Goal: Information Seeking & Learning: Learn about a topic

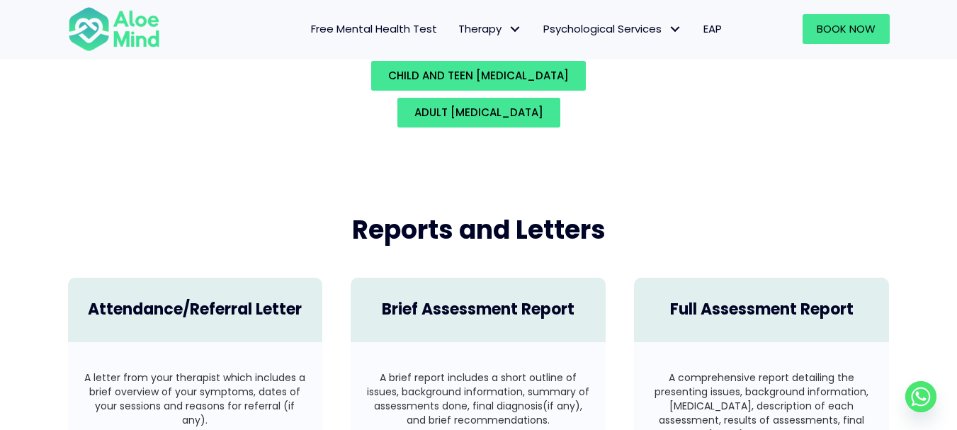
scroll to position [3188, 0]
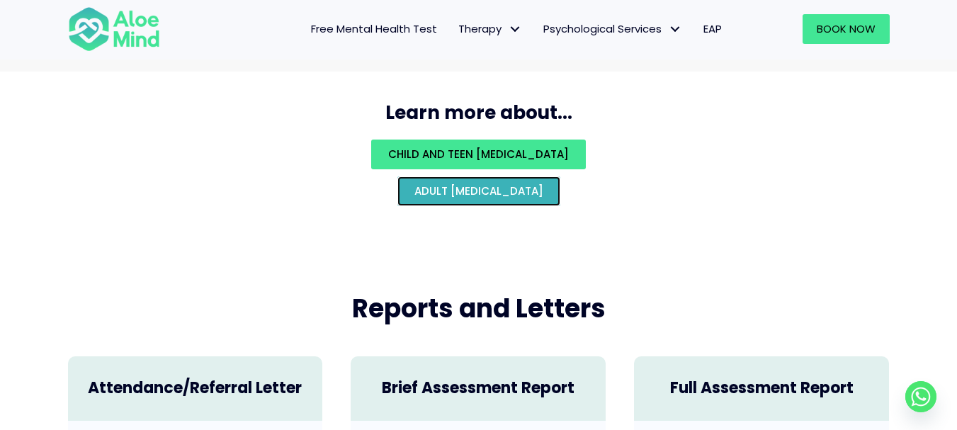
click at [500, 176] on link "Adult psychological assessment" at bounding box center [478, 191] width 163 height 30
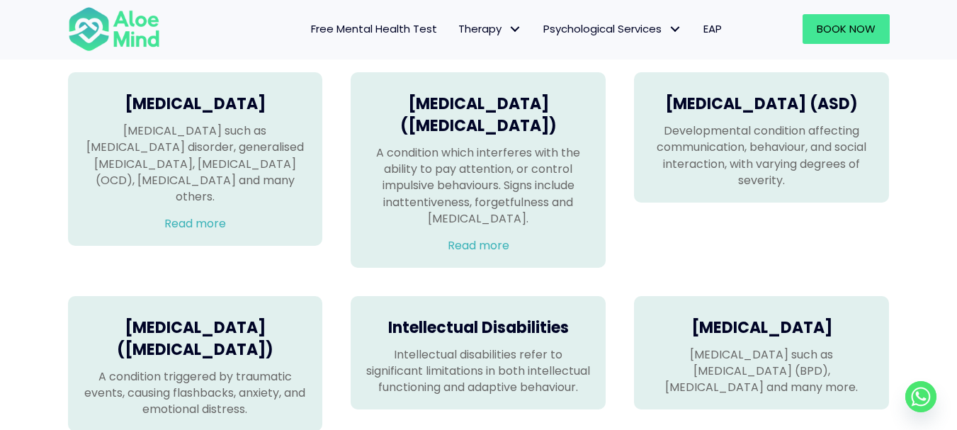
scroll to position [992, 0]
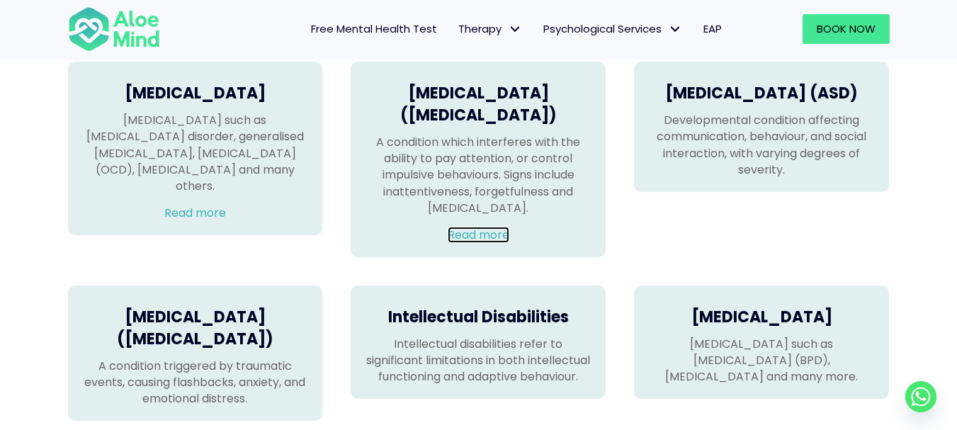
click at [491, 243] on link "Read more" at bounding box center [479, 235] width 62 height 16
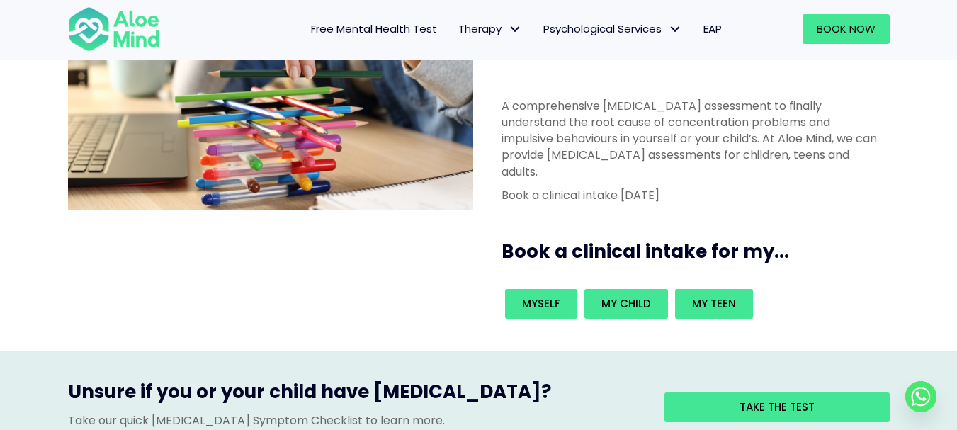
scroll to position [142, 0]
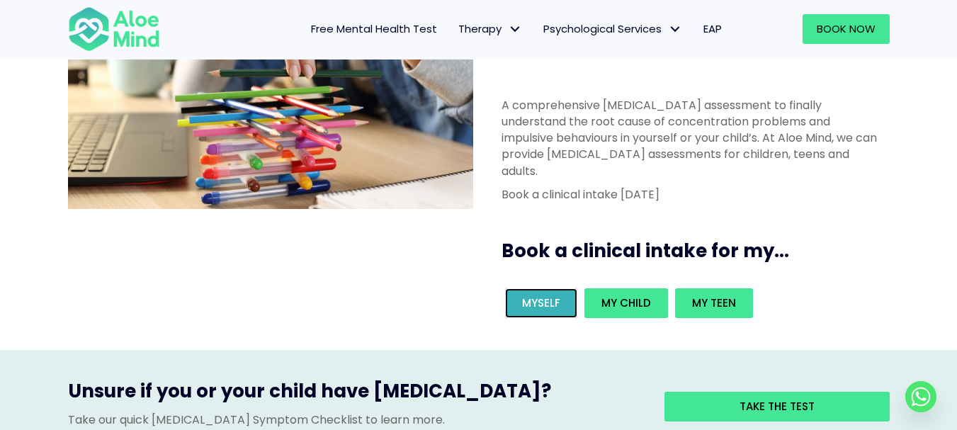
click at [550, 295] on span "Myself" at bounding box center [541, 302] width 38 height 15
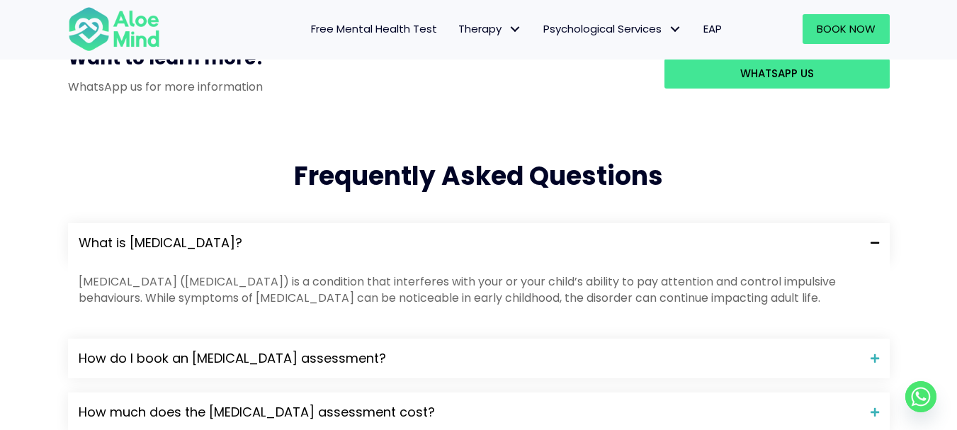
scroll to position [1346, 0]
